Goal: Task Accomplishment & Management: Manage account settings

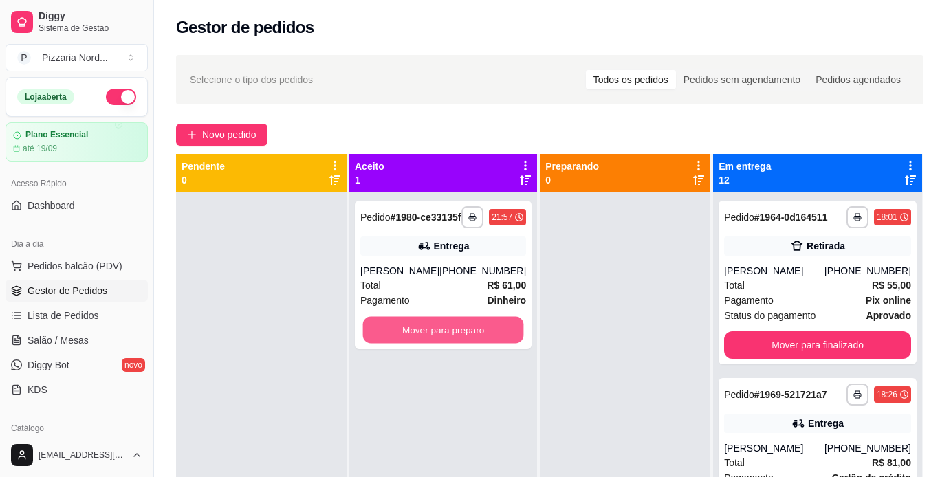
click at [434, 341] on button "Mover para preparo" at bounding box center [443, 330] width 161 height 27
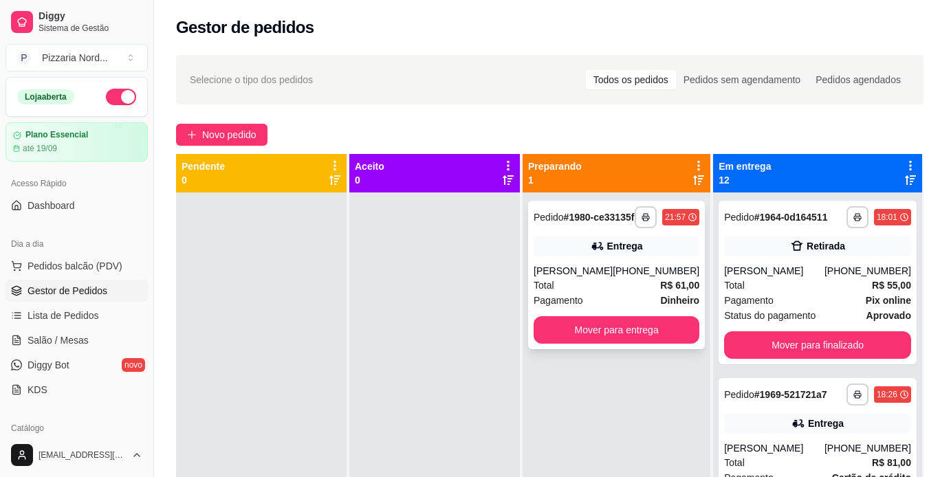
click at [606, 269] on div "**********" at bounding box center [616, 275] width 177 height 148
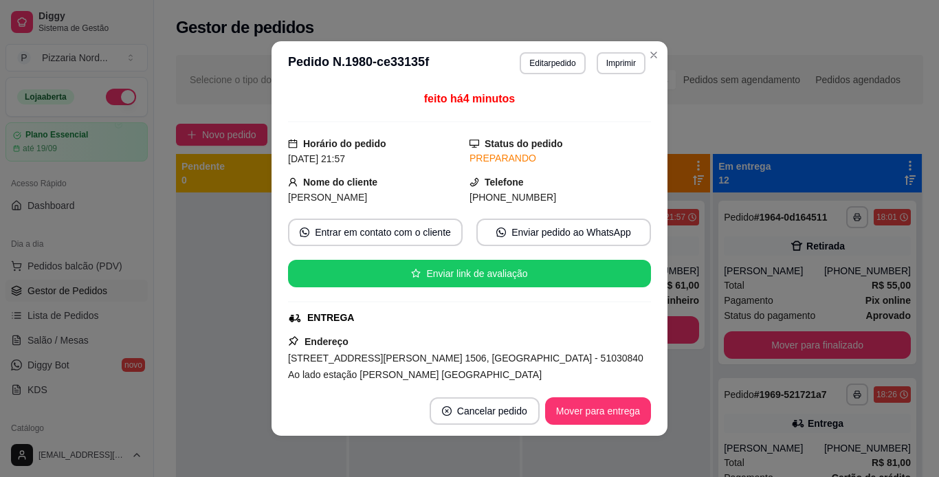
click at [634, 299] on div "feito há 4 minutos Horário do pedido [DATE] 21:57 Status do pedido PREPARANDO N…" at bounding box center [469, 236] width 363 height 290
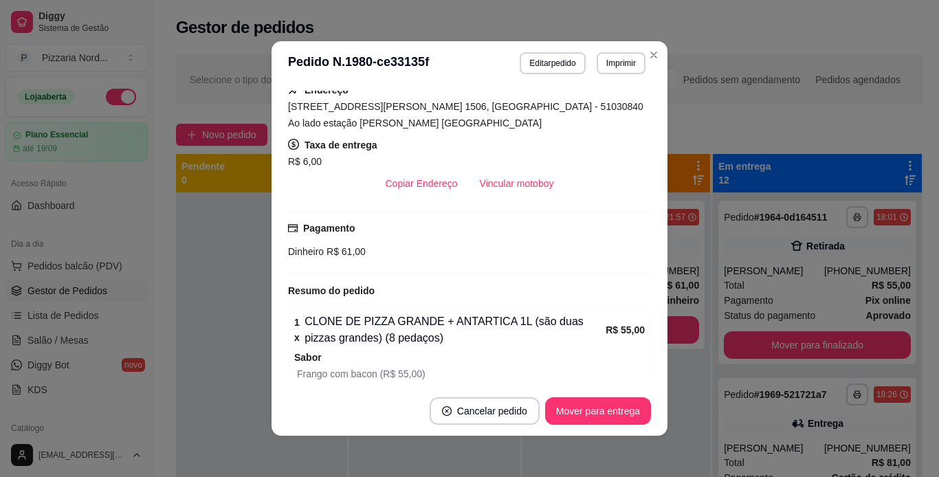
scroll to position [254, 0]
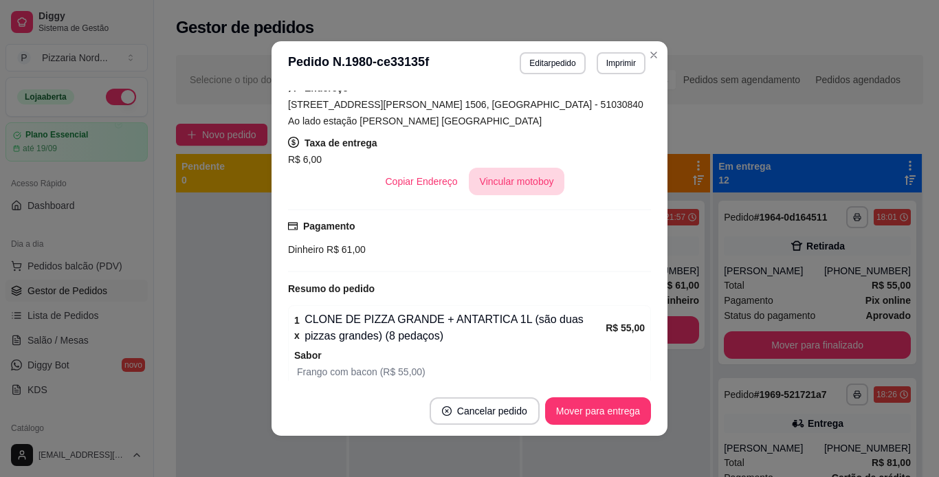
click at [499, 181] on button "Vincular motoboy" at bounding box center [517, 181] width 96 height 27
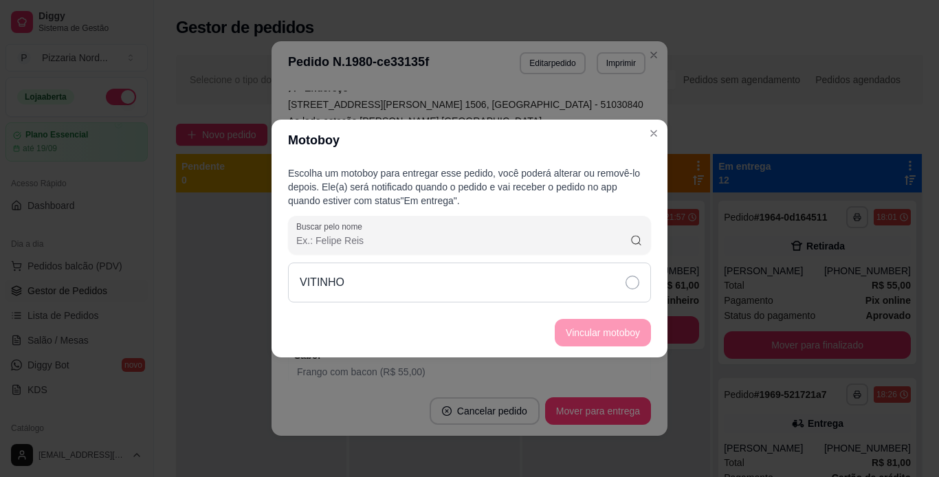
click at [493, 269] on div "VITINHO" at bounding box center [469, 283] width 363 height 40
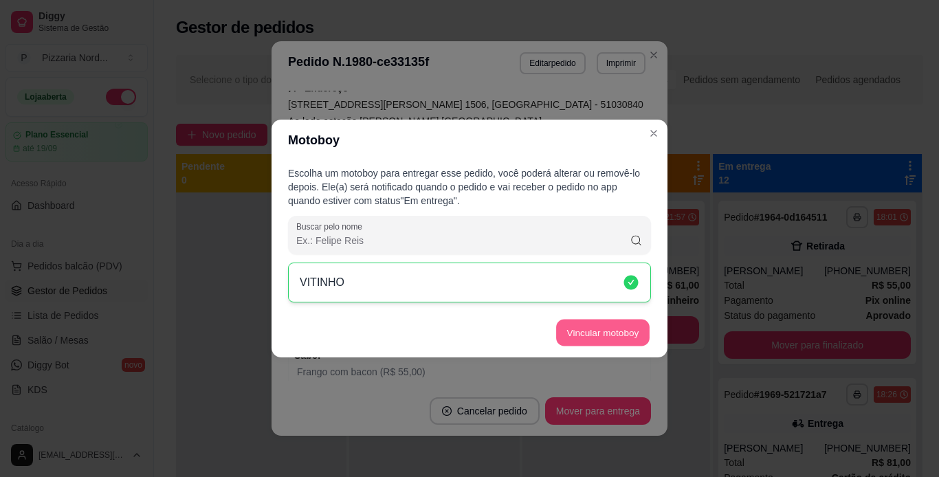
click at [611, 326] on button "Vincular motoboy" at bounding box center [602, 333] width 93 height 27
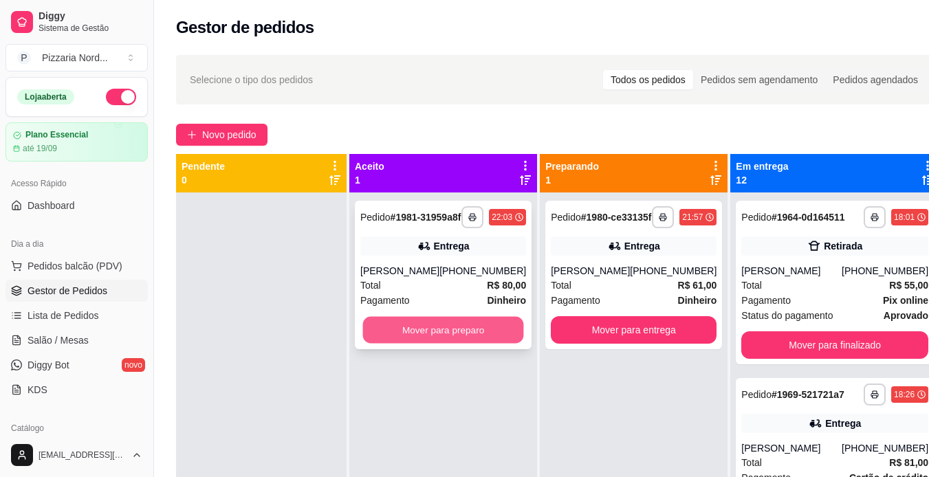
click at [469, 333] on button "Mover para preparo" at bounding box center [443, 330] width 161 height 27
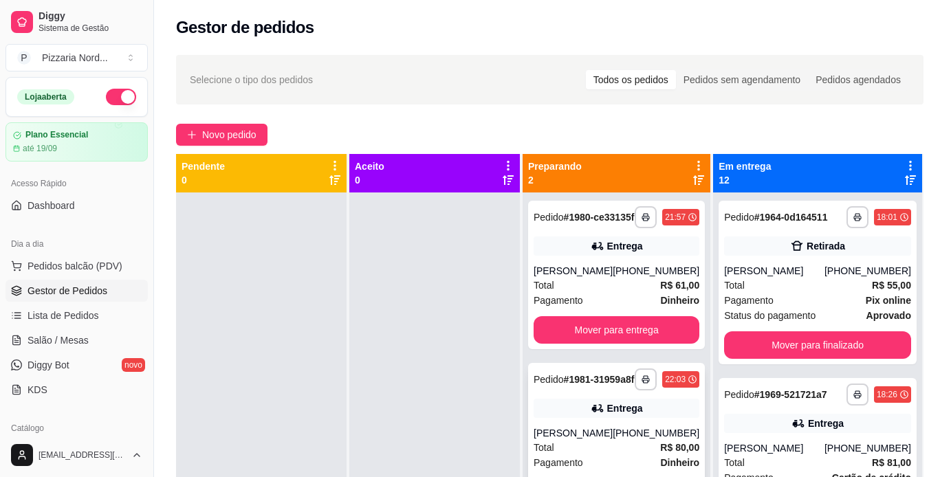
click at [601, 388] on div "Pedido # 1981-31959a8f" at bounding box center [583, 379] width 100 height 16
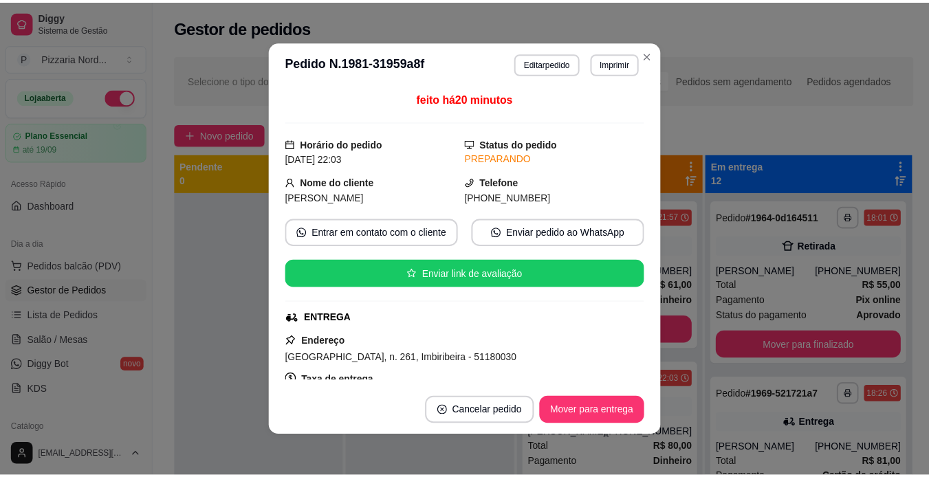
scroll to position [109, 0]
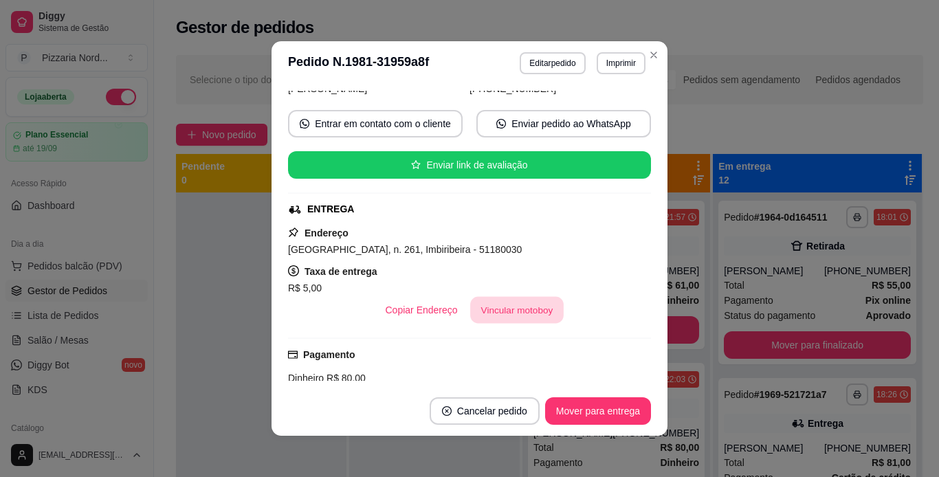
click at [478, 321] on button "Vincular motoboy" at bounding box center [516, 310] width 93 height 27
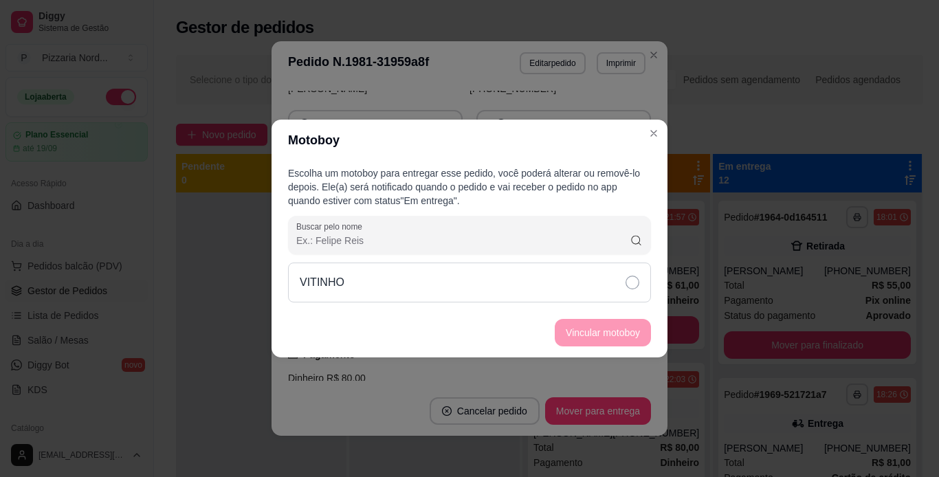
click at [465, 293] on div "VITINHO" at bounding box center [469, 283] width 363 height 40
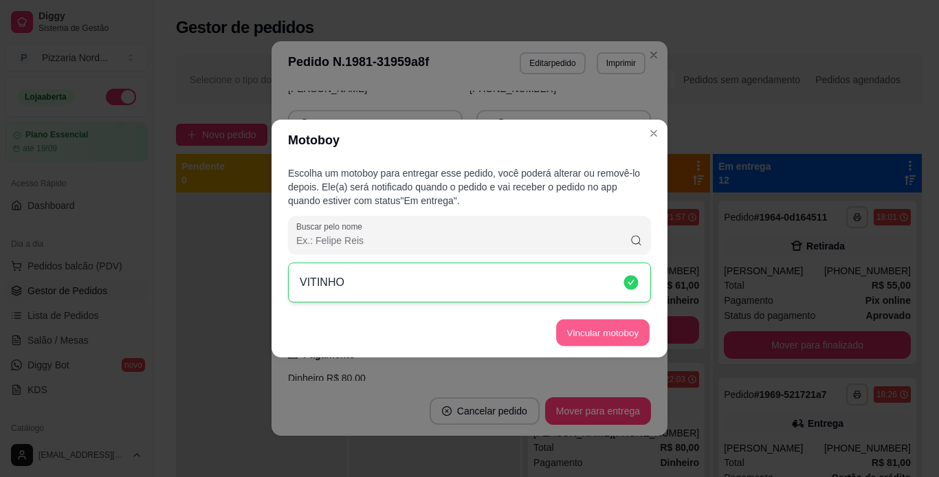
click at [564, 326] on button "Vincular motoboy" at bounding box center [602, 333] width 93 height 27
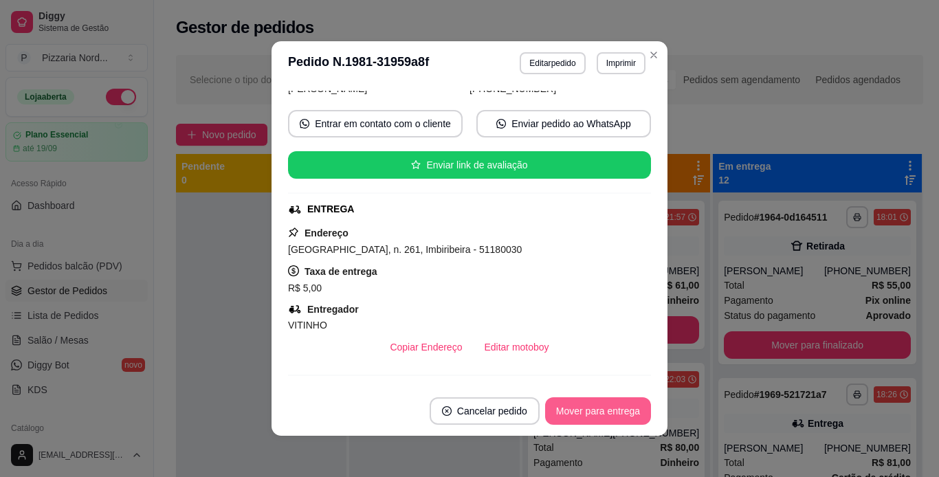
click at [588, 413] on div "**********" at bounding box center [469, 238] width 939 height 477
click at [588, 413] on button "Mover para entrega" at bounding box center [597, 411] width 103 height 27
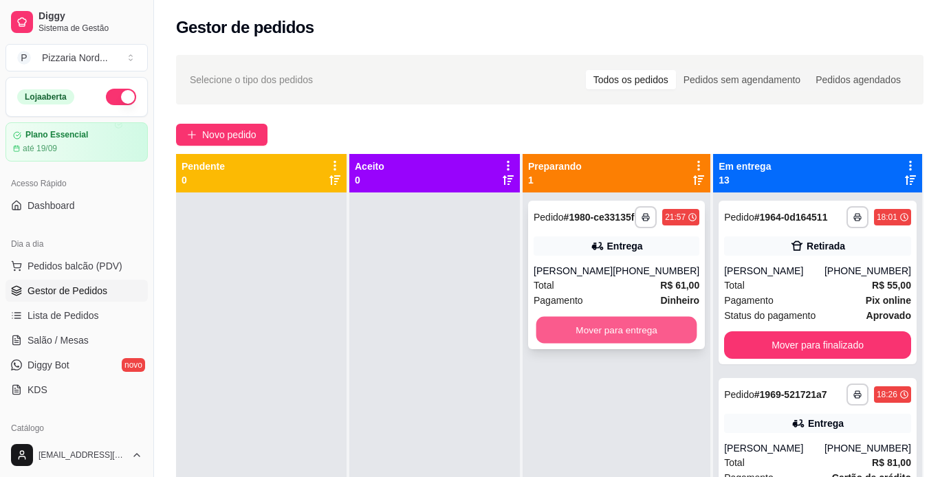
click at [655, 343] on button "Mover para entrega" at bounding box center [616, 330] width 161 height 27
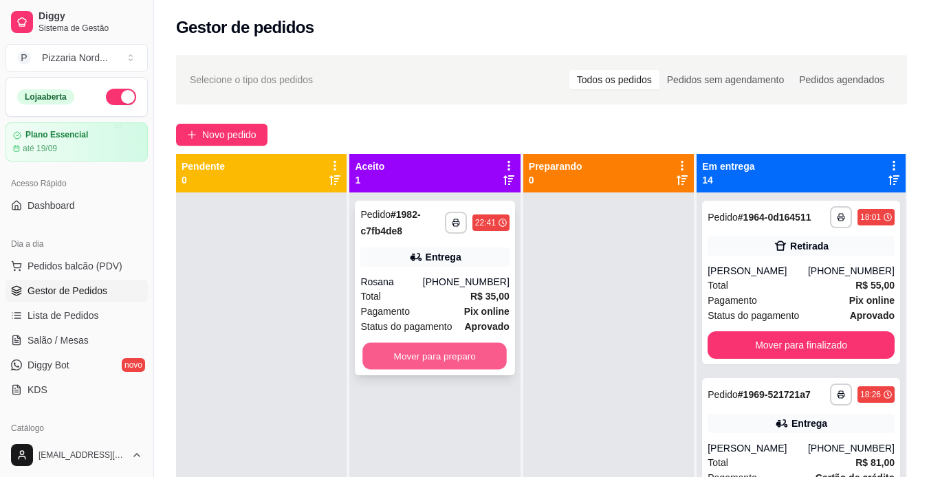
click at [426, 354] on button "Mover para preparo" at bounding box center [435, 356] width 144 height 27
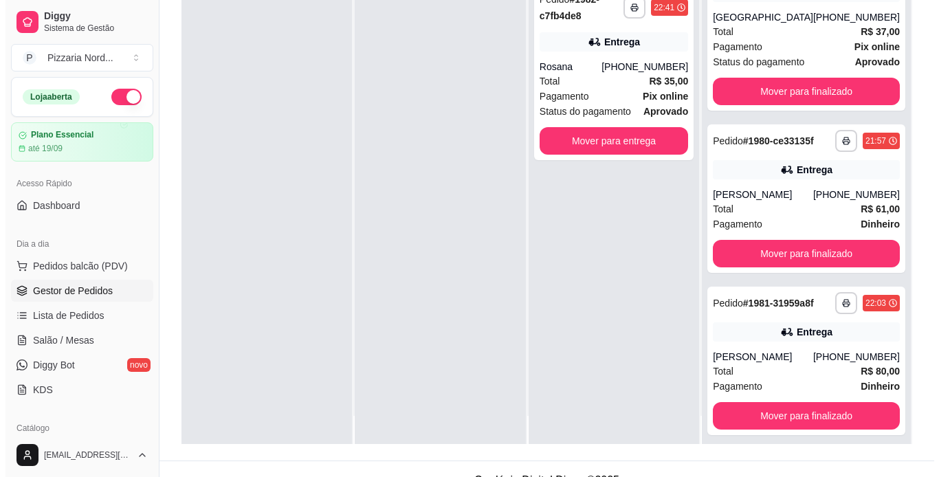
scroll to position [38, 0]
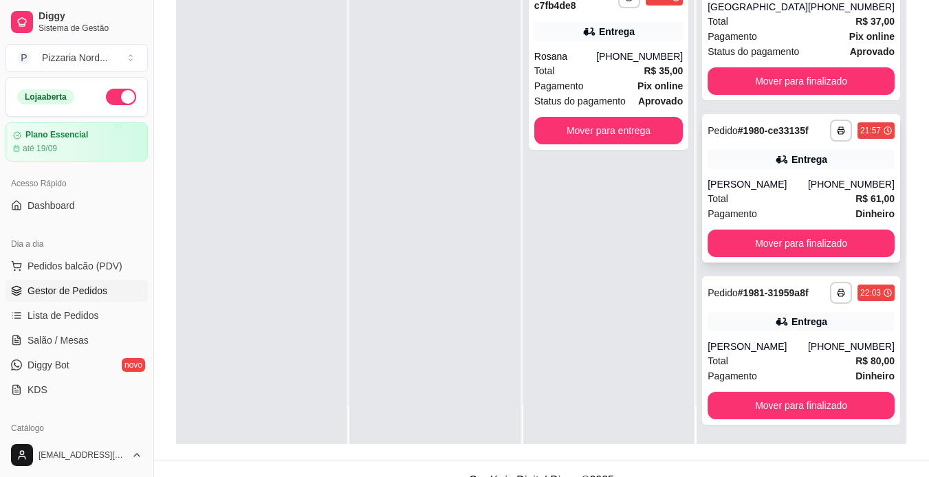
click at [847, 177] on div "[PHONE_NUMBER]" at bounding box center [851, 184] width 87 height 14
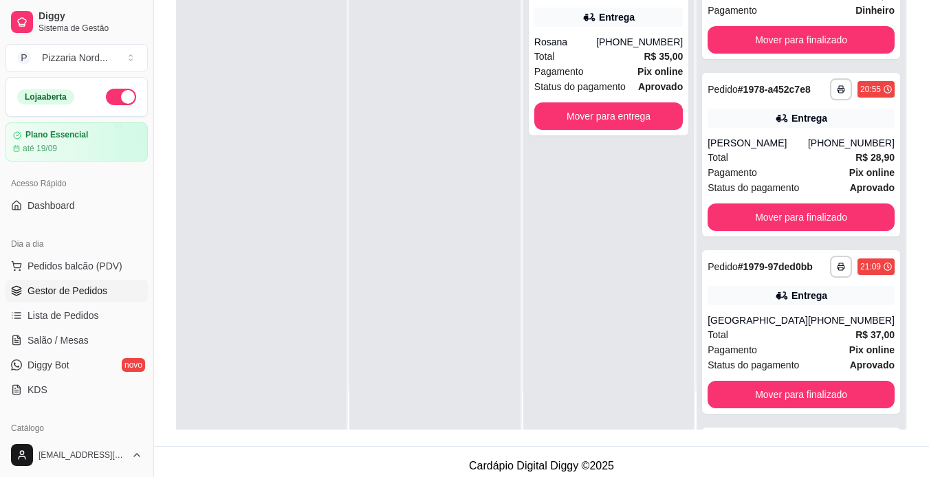
scroll to position [2094, 0]
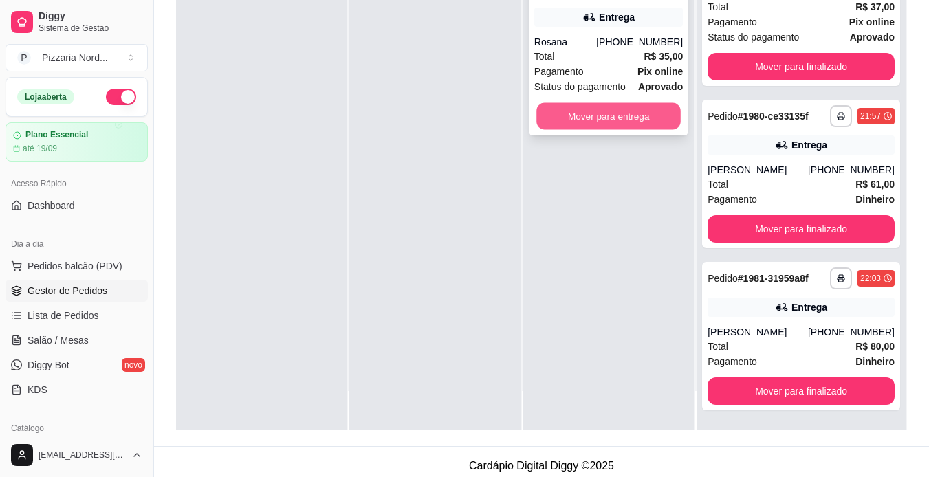
click at [600, 120] on button "Mover para entrega" at bounding box center [608, 116] width 144 height 27
